Goal: Task Accomplishment & Management: Use online tool/utility

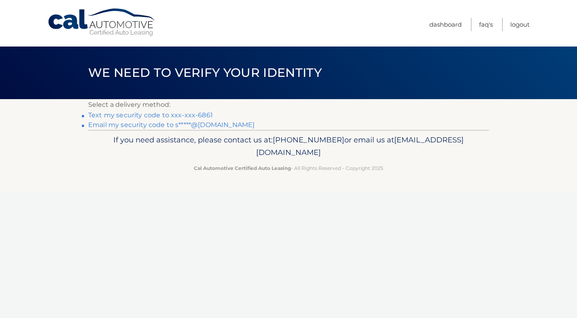
click at [165, 114] on link "Text my security code to xxx-xxx-6861" at bounding box center [150, 115] width 125 height 8
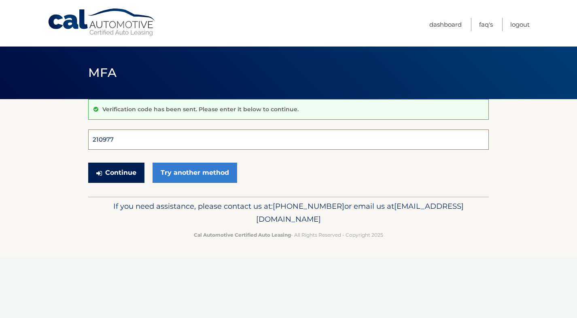
type input "210977"
click at [116, 172] on button "Continue" at bounding box center [116, 173] width 56 height 20
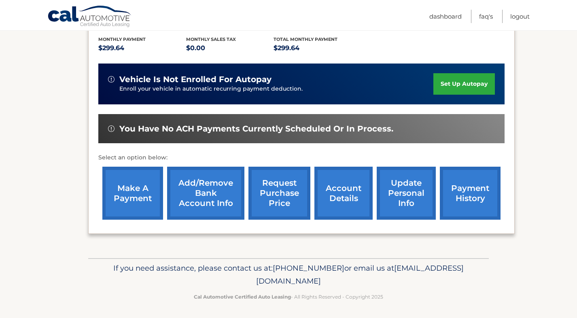
scroll to position [170, 0]
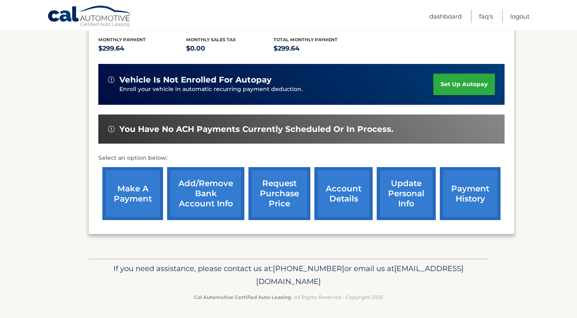
click at [130, 191] on link "make a payment" at bounding box center [132, 193] width 61 height 53
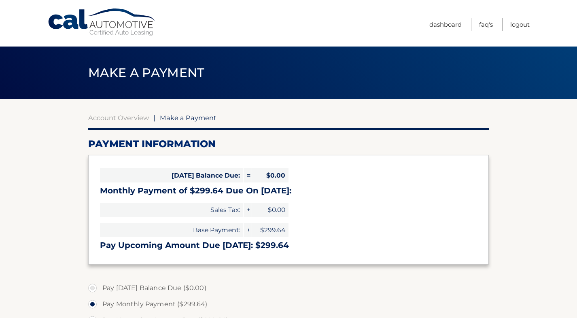
select select "NmUzMTFjZGItYzY5Zi00M2RjLTlkZjQtMWU0OTg3NjgzZTE5"
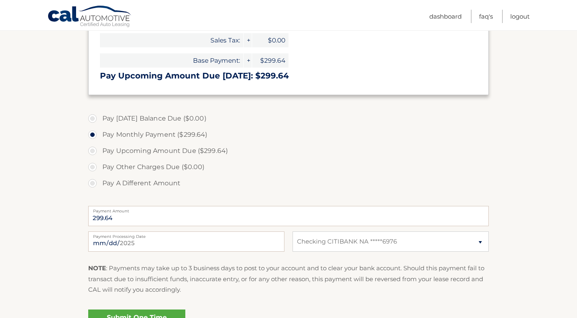
scroll to position [206, 0]
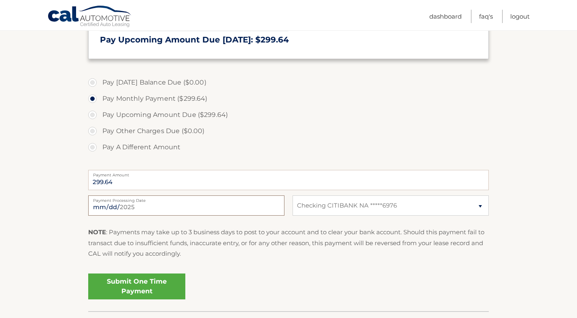
click at [143, 208] on input "2025-10-03" at bounding box center [186, 206] width 196 height 20
type input "2025-10-22"
click at [206, 261] on div "NOTE : Payments may take up to 3 business days to post to your account and to c…" at bounding box center [288, 246] width 401 height 38
click at [145, 288] on link "Submit One Time Payment" at bounding box center [136, 287] width 97 height 26
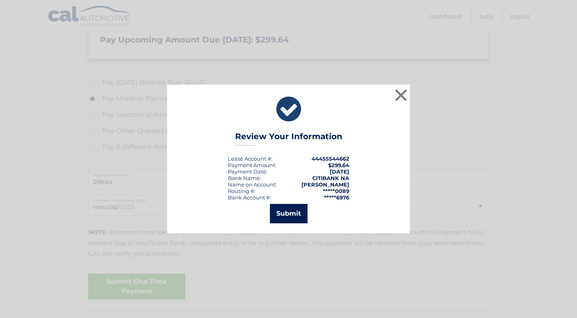
click at [291, 213] on button "Submit" at bounding box center [289, 213] width 38 height 19
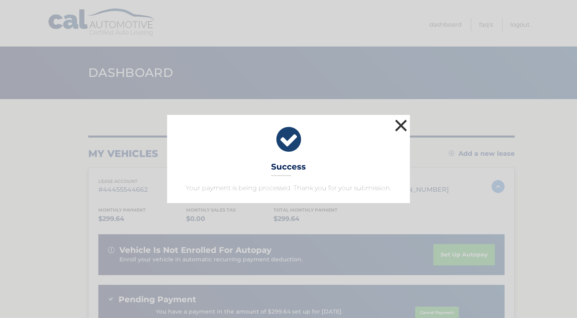
click at [400, 125] on button "×" at bounding box center [401, 125] width 16 height 16
